Goal: Task Accomplishment & Management: Manage account settings

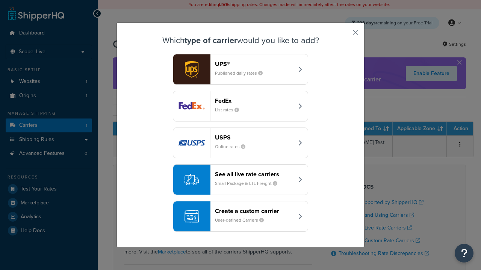
click at [254, 101] on header "FedEx" at bounding box center [254, 100] width 78 height 7
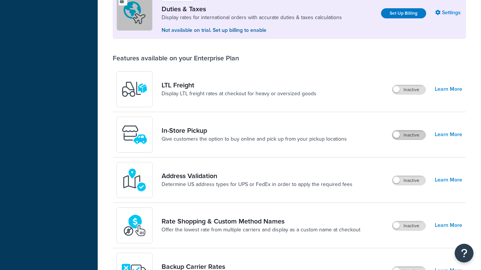
click at [409, 131] on label "Inactive" at bounding box center [408, 135] width 33 height 9
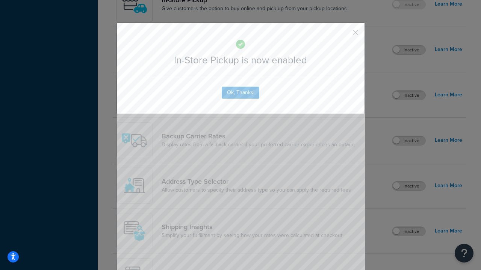
click at [344, 35] on button "button" at bounding box center [344, 35] width 2 height 2
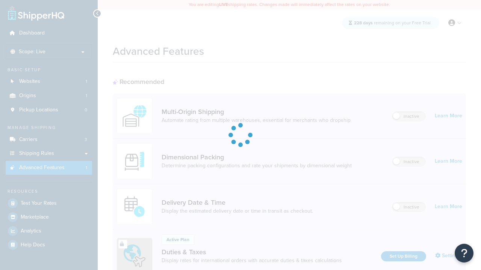
scroll to position [243, 0]
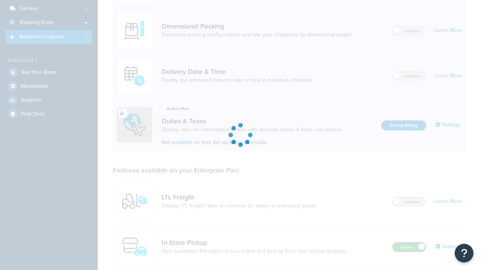
click at [409, 243] on label "Active" at bounding box center [408, 247] width 33 height 9
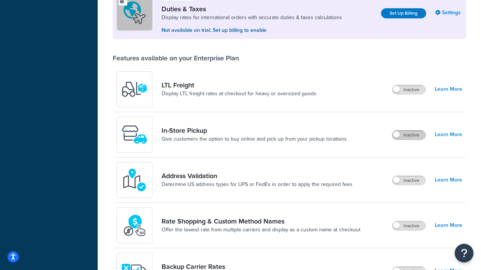
scroll to position [229, 0]
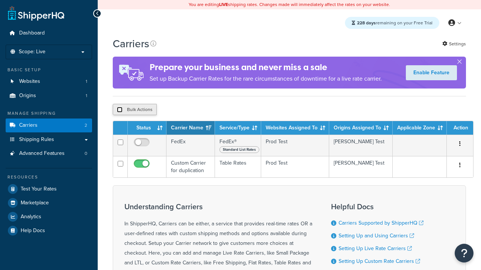
click at [119, 111] on input "checkbox" at bounding box center [120, 110] width 6 height 6
checkbox input "true"
click at [0, 0] on button "Delete" at bounding box center [0, 0] width 0 height 0
